Goal: Task Accomplishment & Management: Use online tool/utility

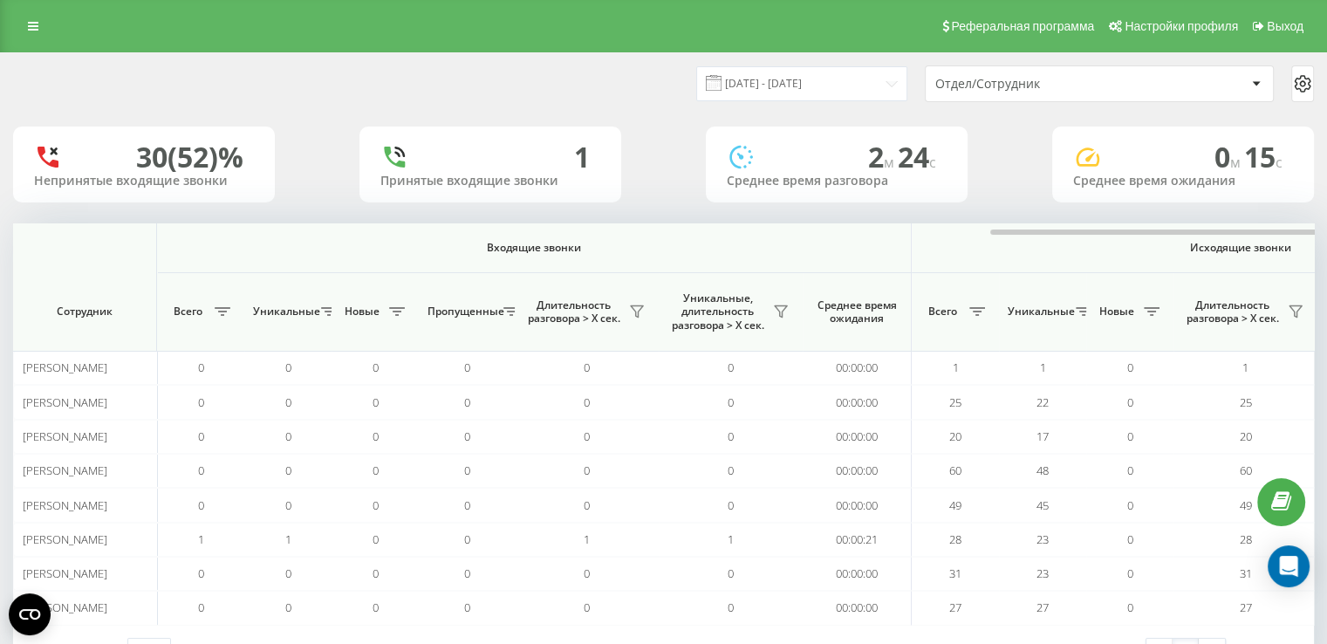
scroll to position [0, 636]
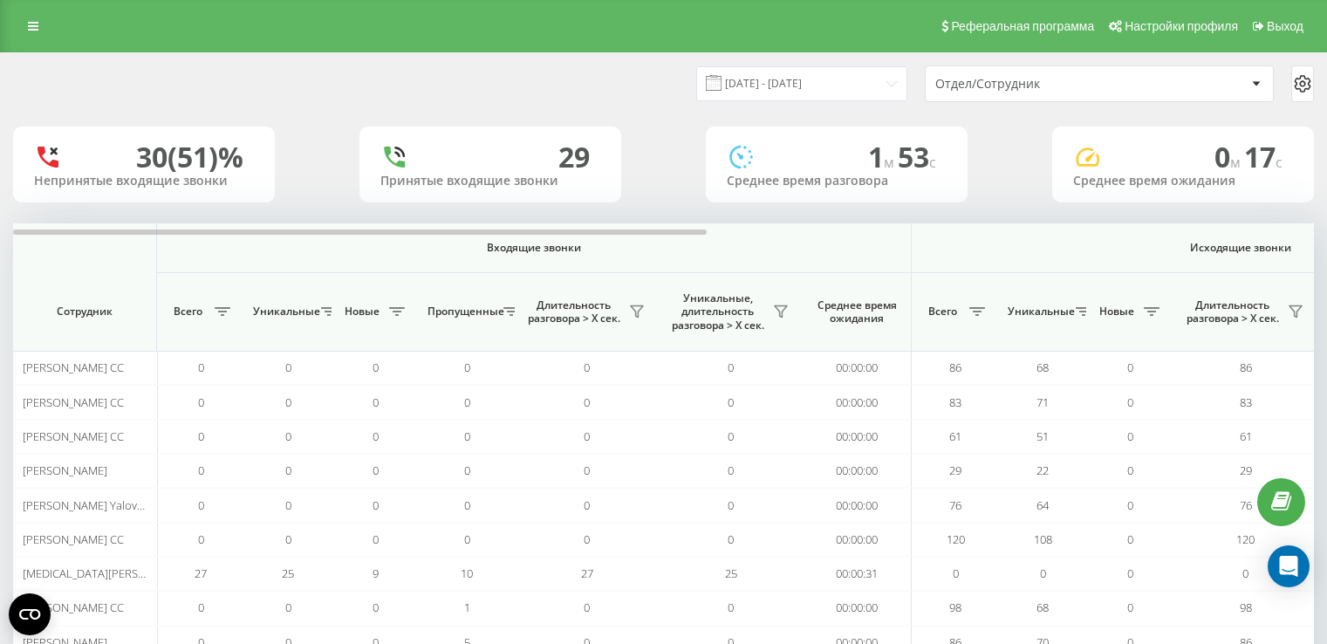
click at [963, 85] on div "Отдел/Сотрудник" at bounding box center [1039, 84] width 208 height 15
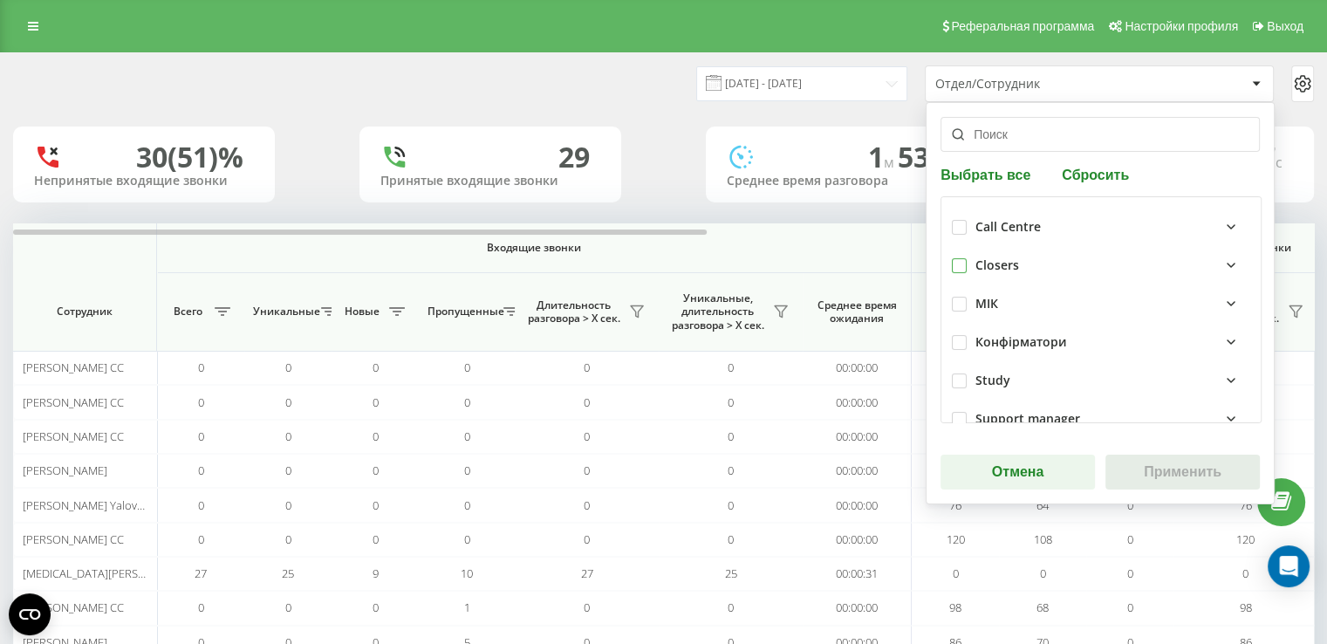
click at [955, 258] on label at bounding box center [959, 258] width 15 height 0
checkbox input "true"
click at [1184, 466] on button "Применить" at bounding box center [1182, 472] width 154 height 35
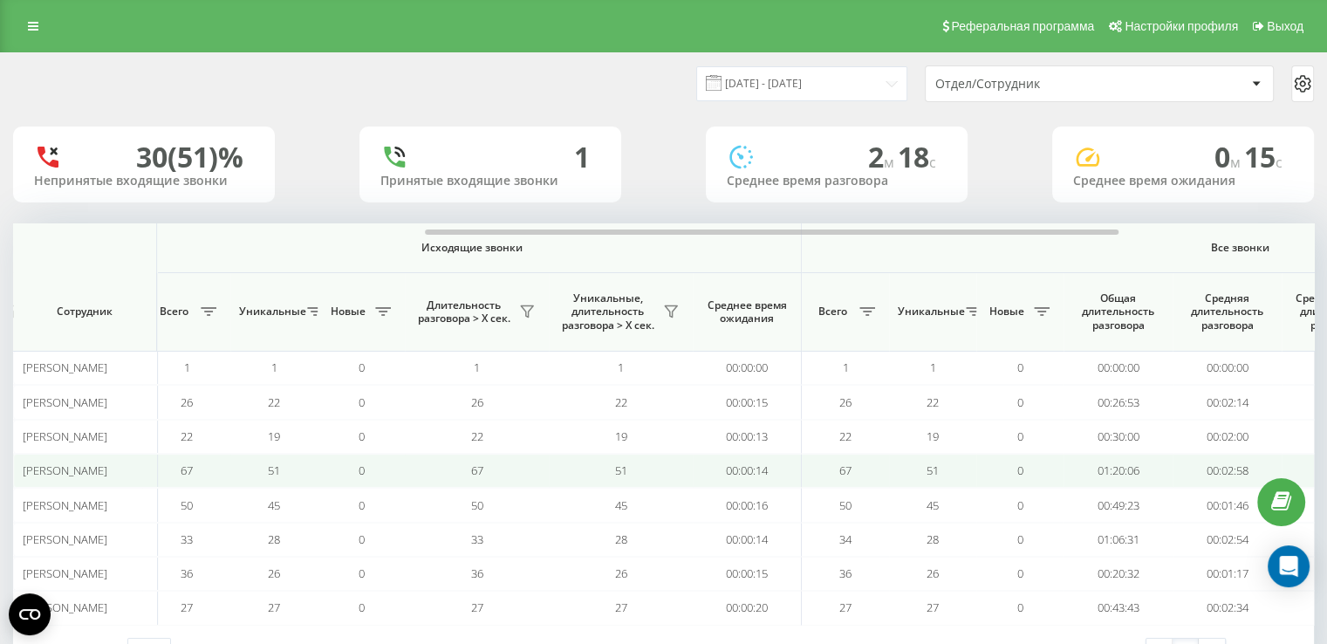
scroll to position [0, 796]
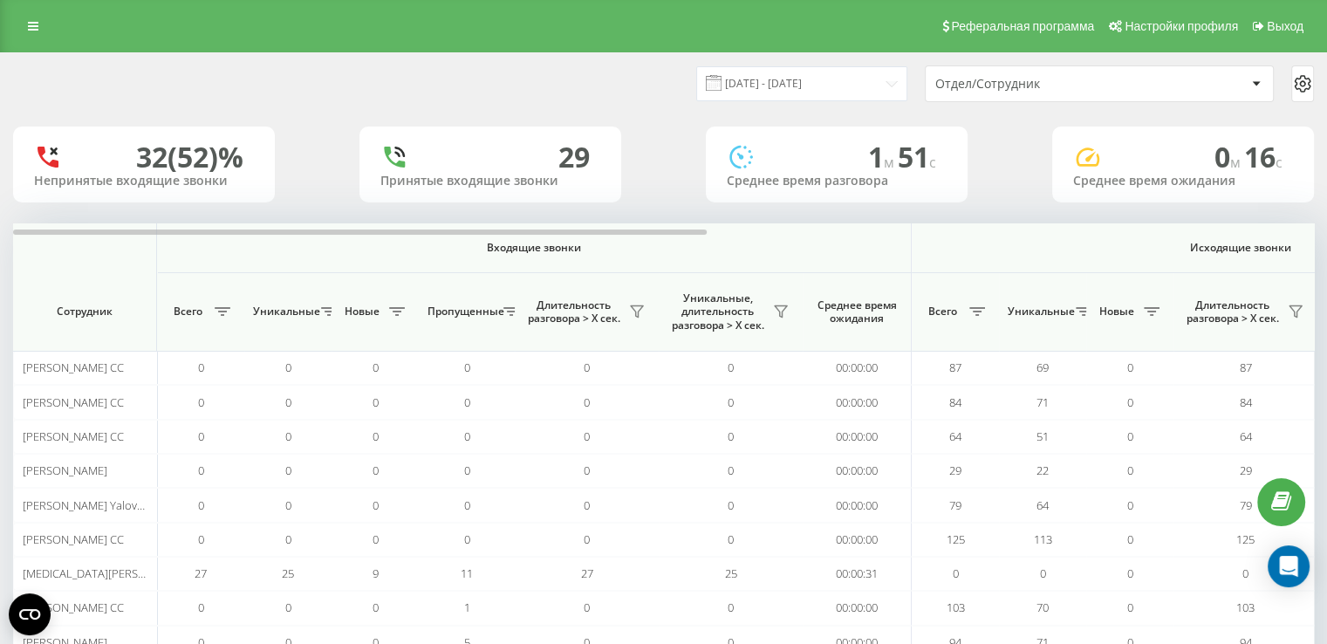
click at [958, 81] on div "Отдел/Сотрудник" at bounding box center [1039, 84] width 208 height 15
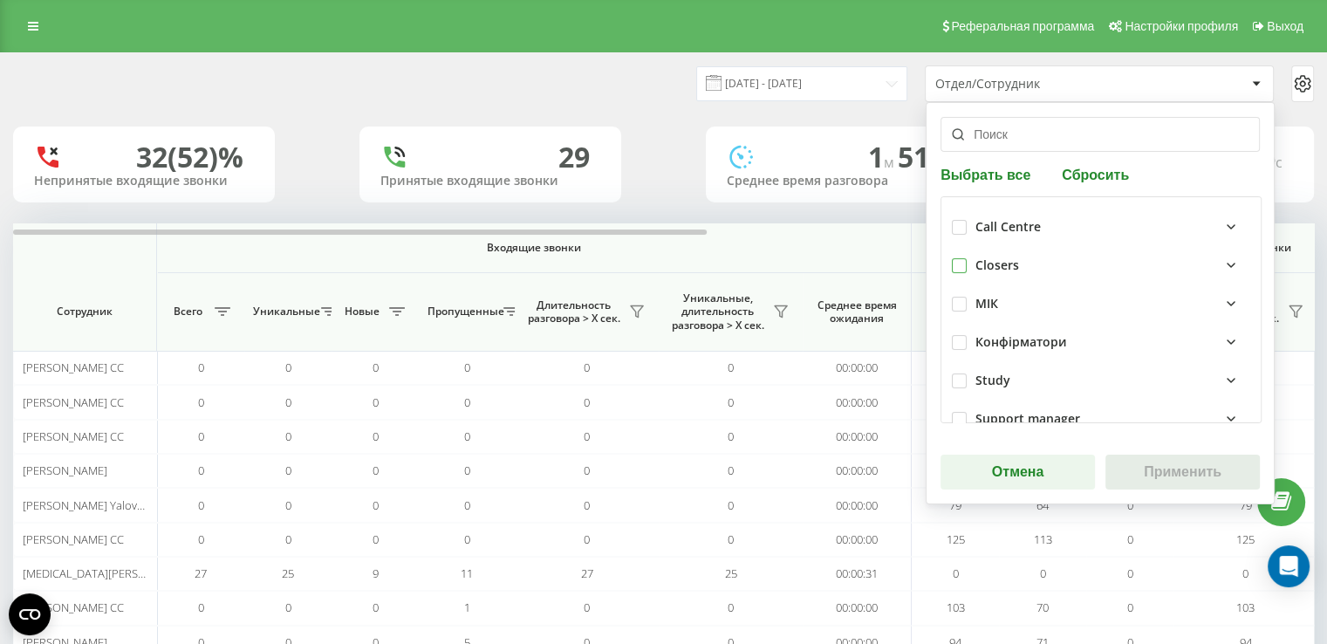
click at [956, 258] on label at bounding box center [959, 258] width 15 height 0
checkbox input "true"
click at [1160, 468] on button "Применить" at bounding box center [1182, 472] width 154 height 35
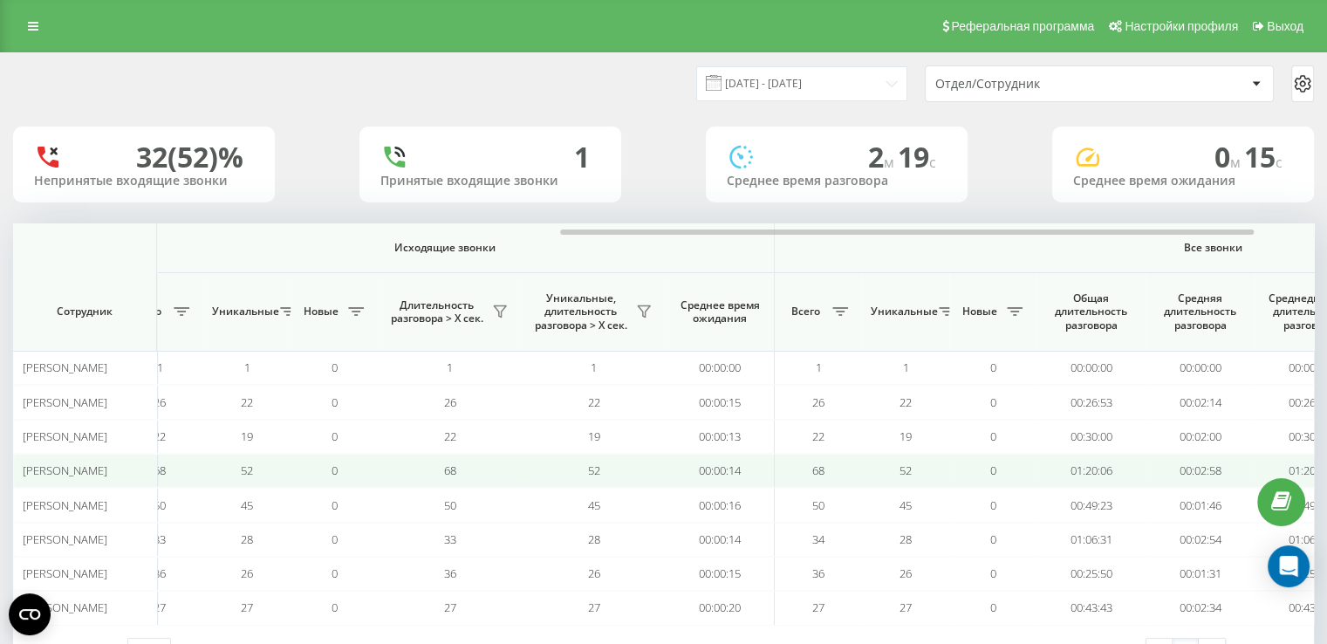
scroll to position [0, 928]
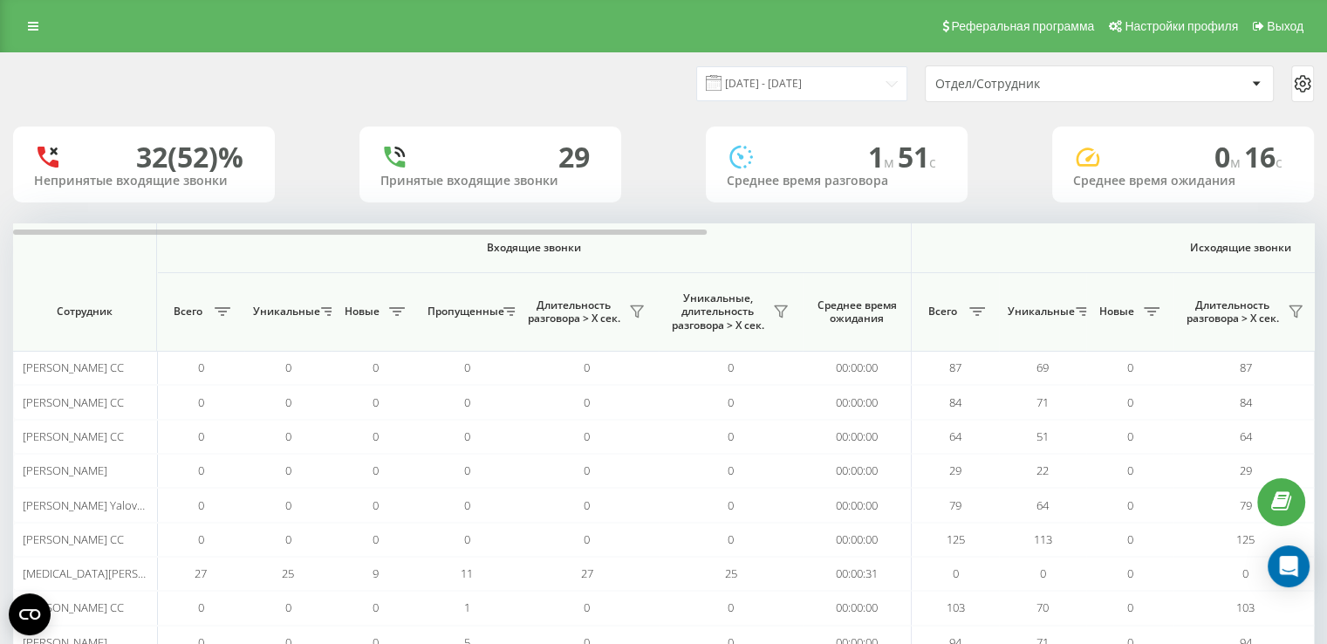
click at [999, 88] on div "Отдел/Сотрудник" at bounding box center [1039, 84] width 208 height 15
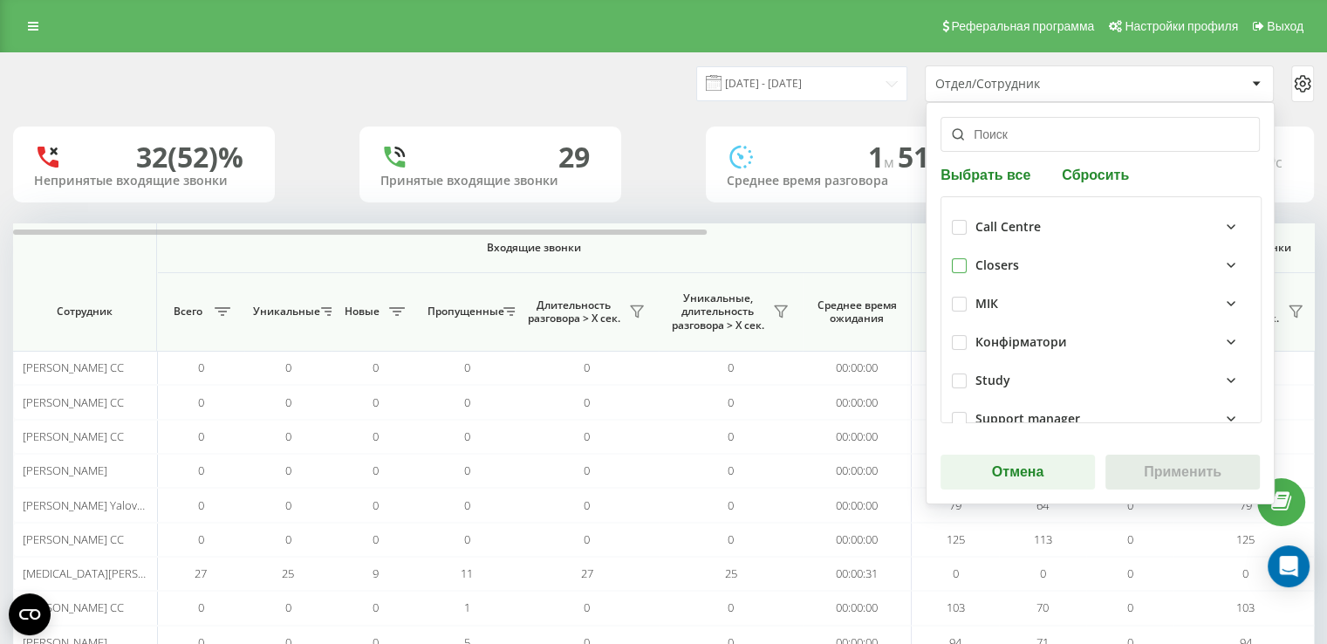
click at [952, 258] on label at bounding box center [959, 258] width 15 height 0
checkbox input "true"
click at [1114, 475] on button "Применить" at bounding box center [1182, 472] width 154 height 35
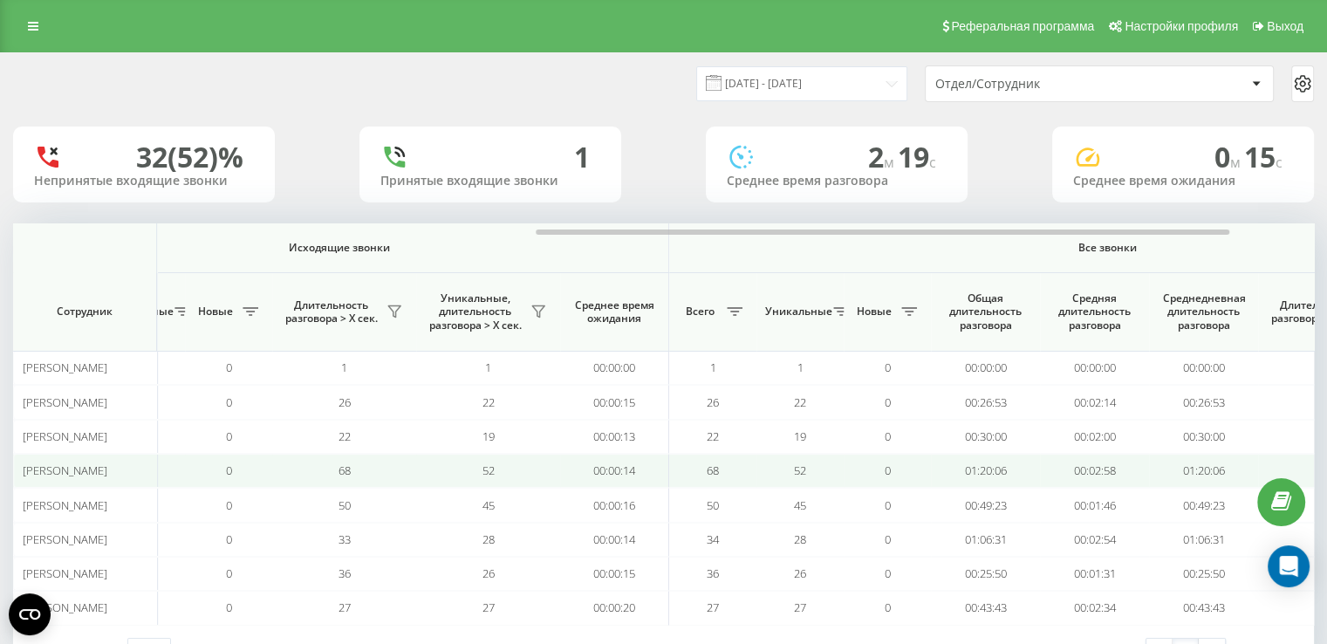
scroll to position [0, 981]
